Goal: Transaction & Acquisition: Purchase product/service

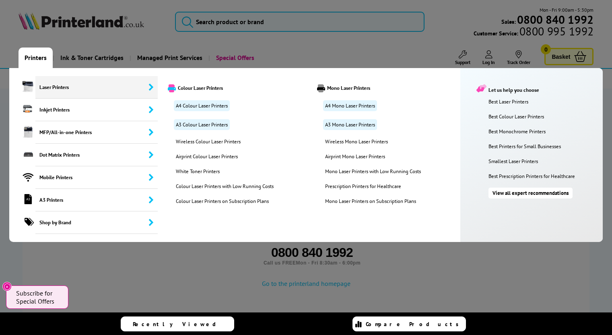
click at [45, 86] on span "Laser Printers" at bounding box center [96, 87] width 122 height 23
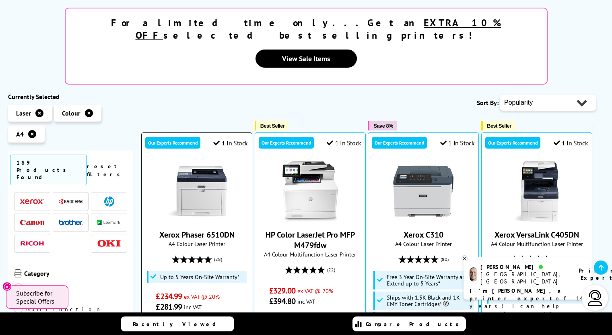
scroll to position [256, 0]
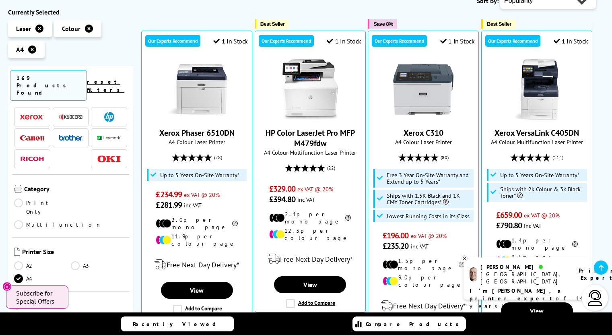
click at [74, 220] on link "Multifunction" at bounding box center [58, 224] width 88 height 9
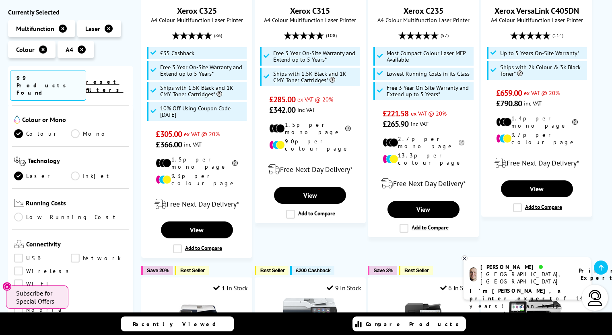
scroll to position [220, 0]
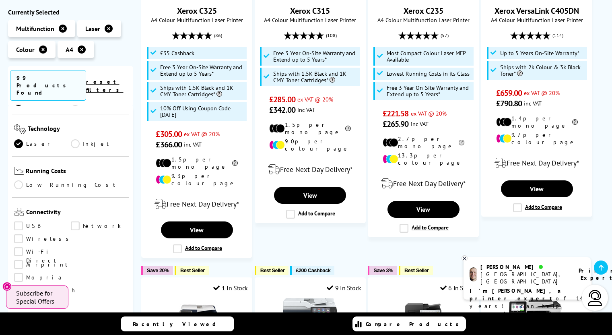
click at [18, 222] on link "USB" at bounding box center [42, 226] width 57 height 9
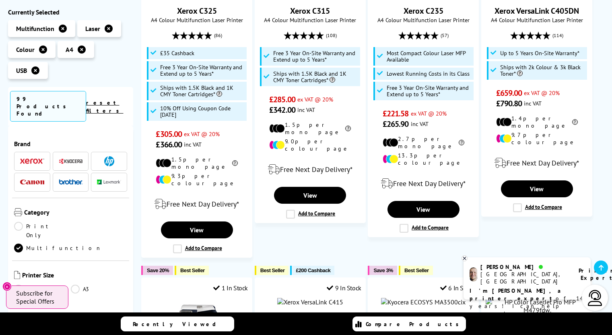
scroll to position [220, 0]
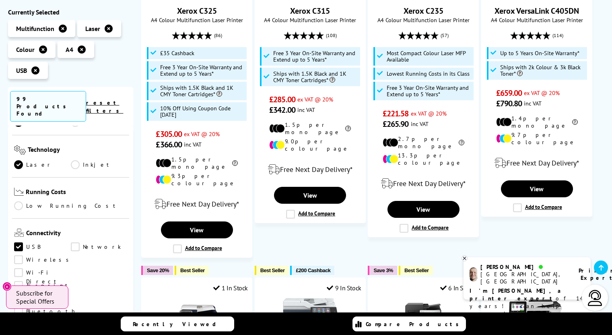
click at [22, 242] on link "USB" at bounding box center [42, 246] width 57 height 9
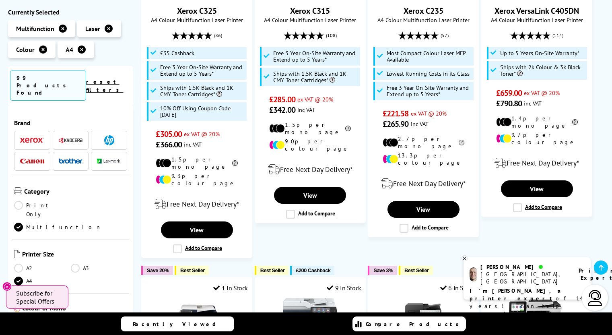
scroll to position [220, 0]
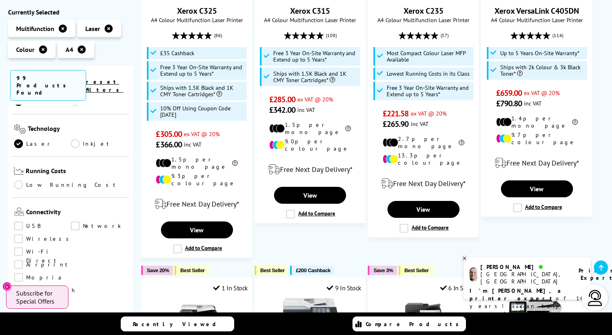
click at [19, 234] on link "Wireless" at bounding box center [43, 238] width 59 height 9
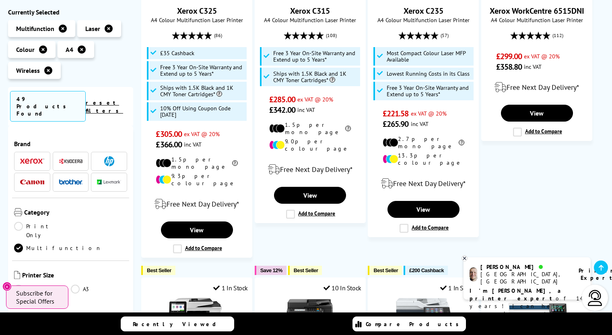
scroll to position [220, 0]
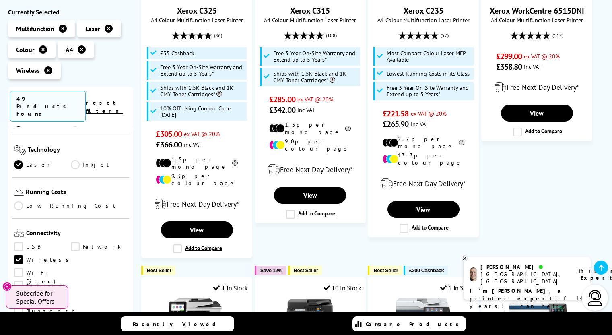
click at [17, 281] on link "Airprint" at bounding box center [42, 285] width 57 height 9
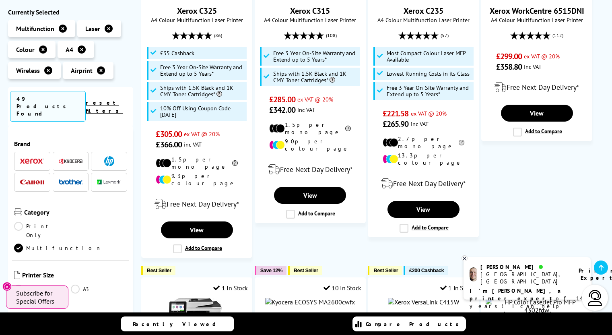
scroll to position [220, 0]
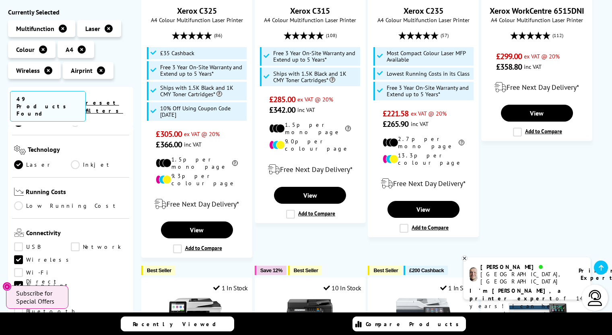
click at [75, 242] on link "Network" at bounding box center [99, 246] width 57 height 9
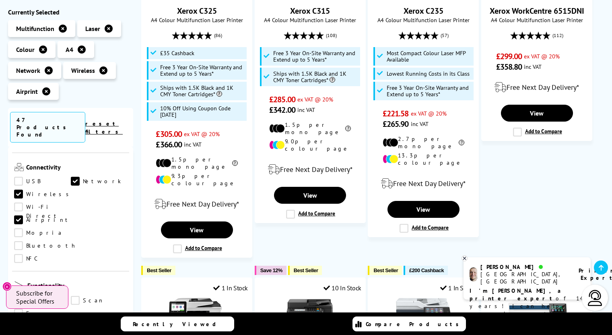
scroll to position [382, 0]
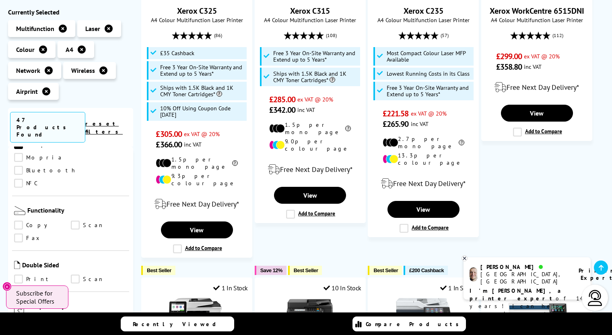
click at [21, 221] on link "Copy" at bounding box center [42, 225] width 57 height 9
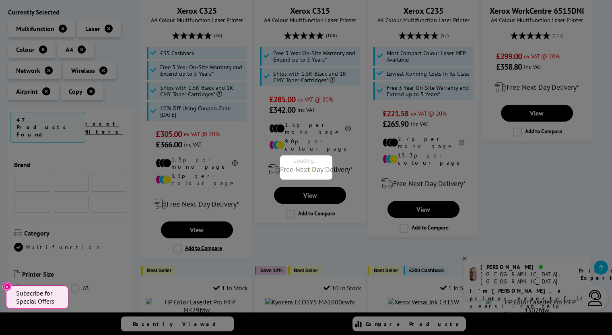
scroll to position [382, 0]
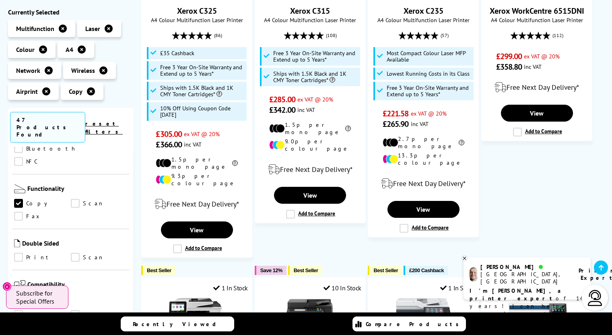
click at [74, 199] on link "Scan" at bounding box center [99, 203] width 57 height 9
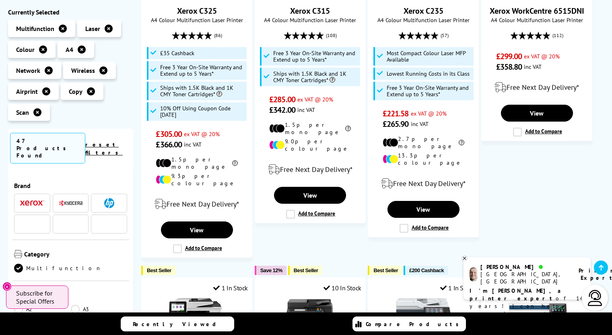
scroll to position [382, 0]
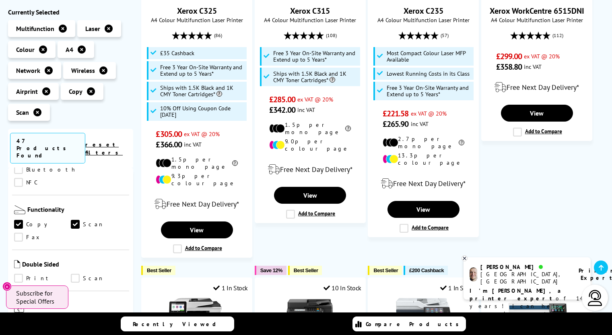
drag, startPoint x: 27, startPoint y: 223, endPoint x: 68, endPoint y: 222, distance: 40.2
click at [28, 274] on link "Print" at bounding box center [42, 278] width 57 height 9
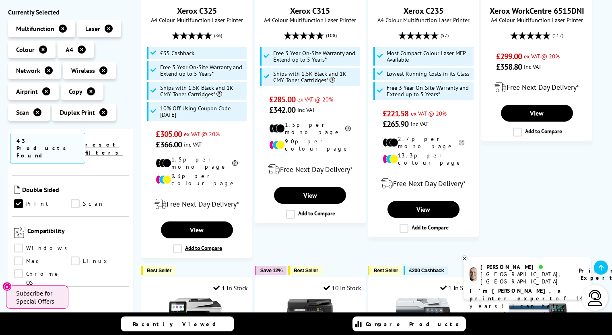
click at [71, 257] on link "Mac" at bounding box center [42, 261] width 57 height 9
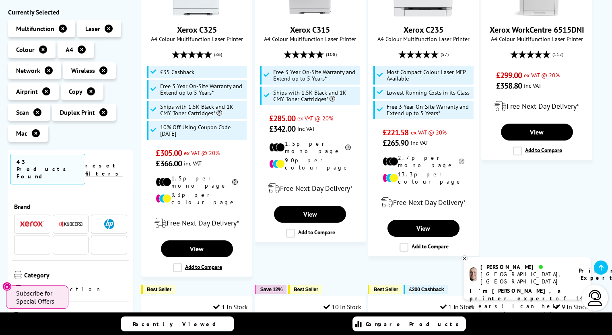
scroll to position [456, 0]
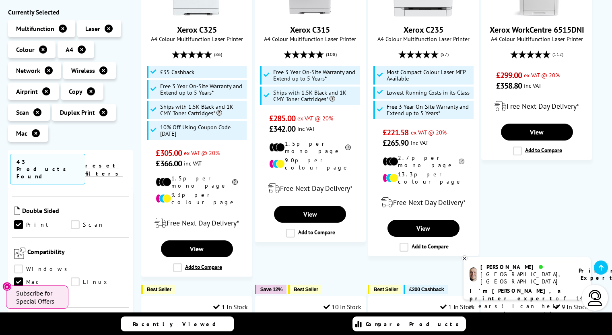
click at [22, 265] on link "Windows" at bounding box center [42, 269] width 57 height 9
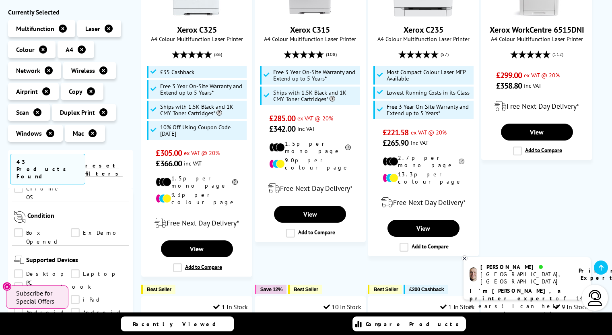
scroll to position [565, 0]
click at [74, 267] on link "Laptop" at bounding box center [99, 271] width 57 height 9
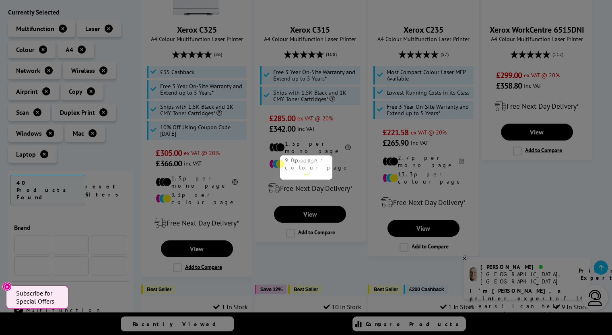
scroll to position [565, 0]
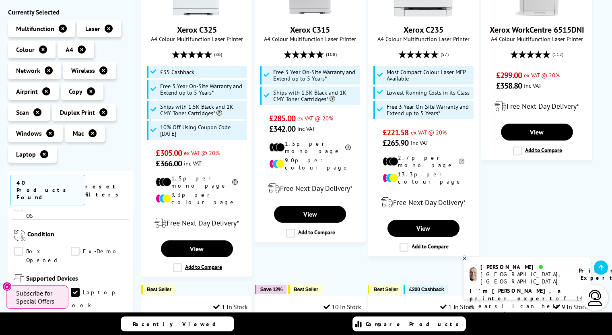
click at [71, 314] on link "iPhone" at bounding box center [42, 318] width 57 height 9
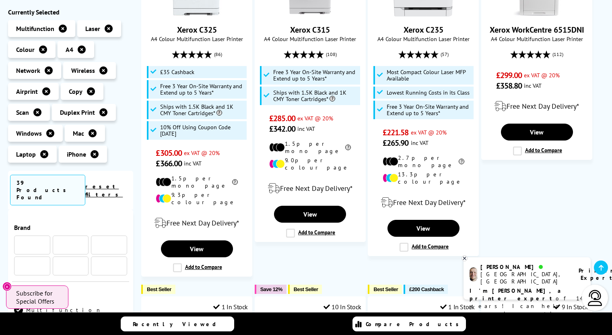
scroll to position [565, 0]
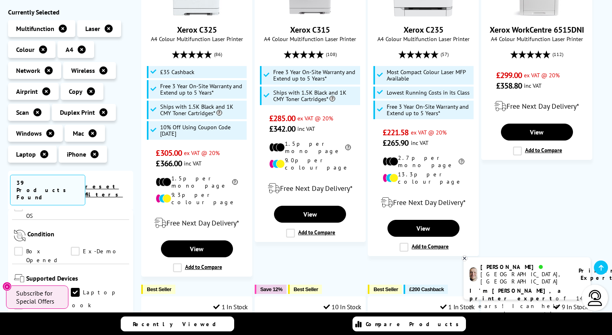
click at [71, 314] on link "iPad" at bounding box center [99, 318] width 57 height 9
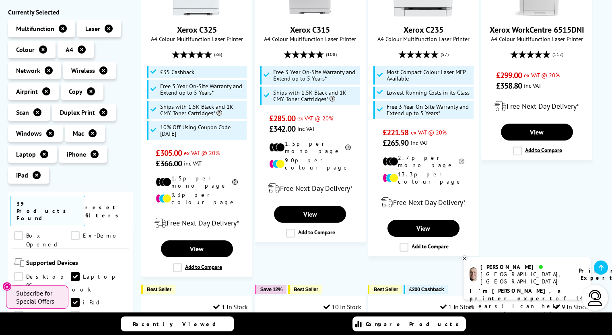
scroll to position [591, 0]
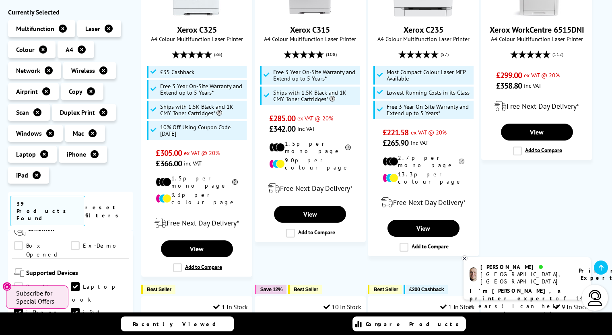
click at [39, 282] on link "Desktop PC" at bounding box center [42, 286] width 57 height 9
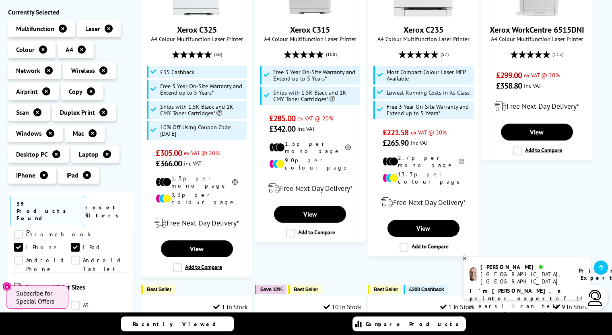
scroll to position [640, 0]
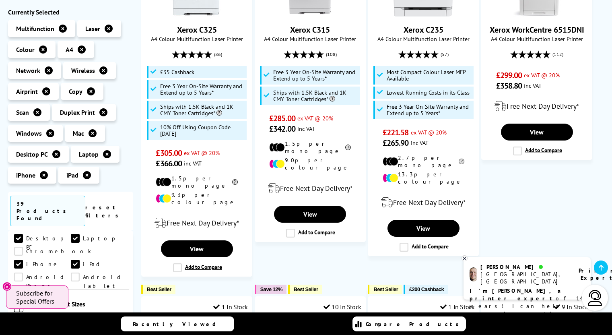
click at [33, 318] on link "A4" at bounding box center [42, 322] width 57 height 9
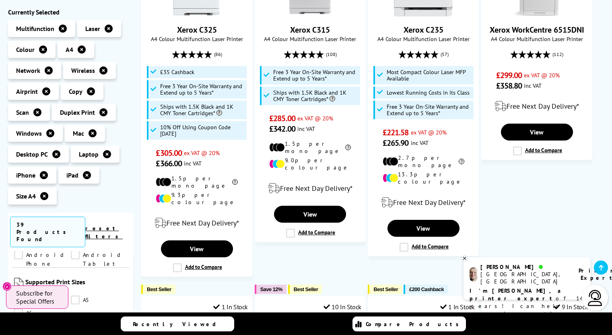
scroll to position [722, 0]
click at [27, 314] on link "A4" at bounding box center [42, 318] width 57 height 9
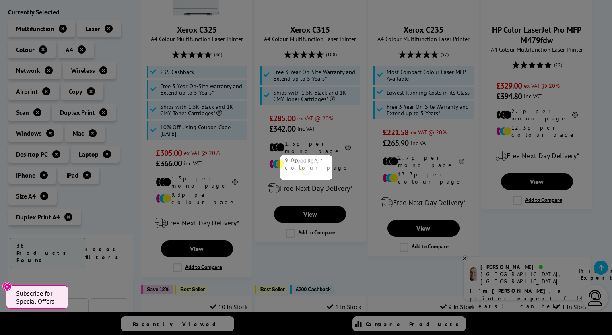
scroll to position [722, 0]
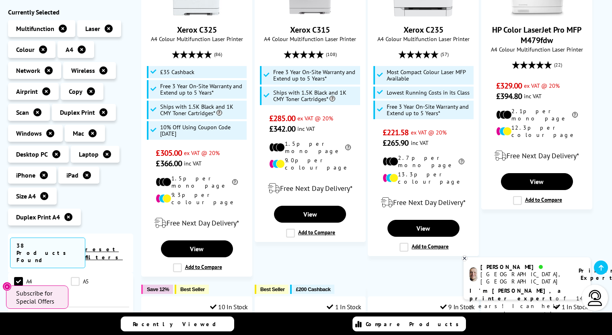
click at [8, 285] on icon "Close" at bounding box center [7, 286] width 6 height 6
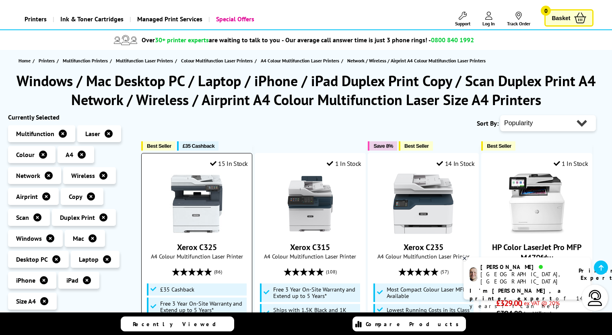
scroll to position [133, 0]
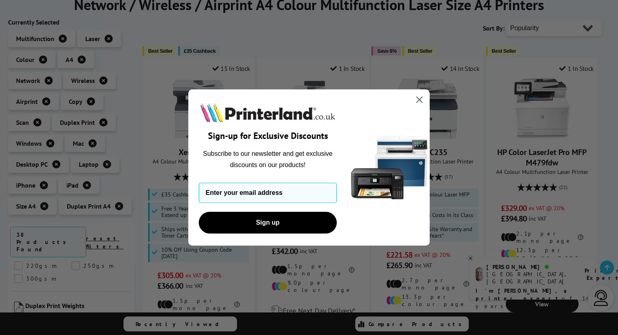
click at [413, 100] on circle "Close dialog" at bounding box center [419, 99] width 13 height 13
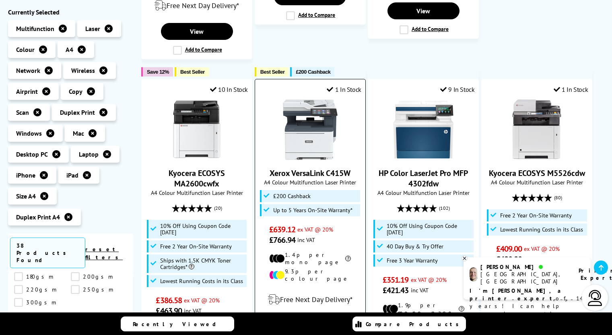
scroll to position [512, 0]
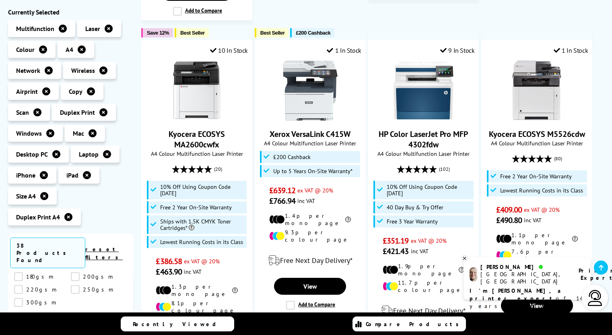
click at [464, 259] on icon at bounding box center [464, 258] width 5 height 6
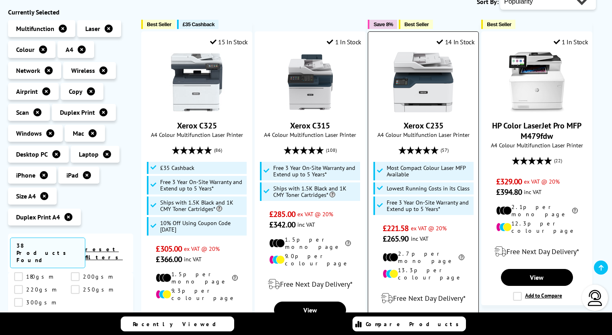
scroll to position [0, 0]
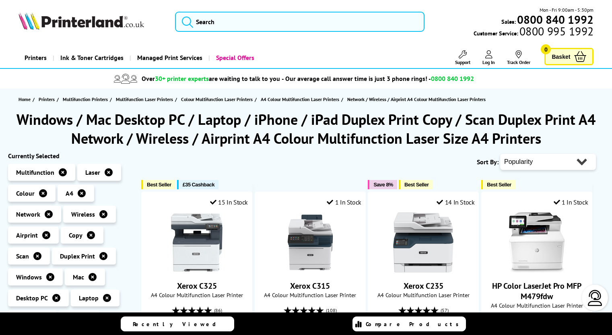
select select "Price Ascending"
